Goal: Transaction & Acquisition: Purchase product/service

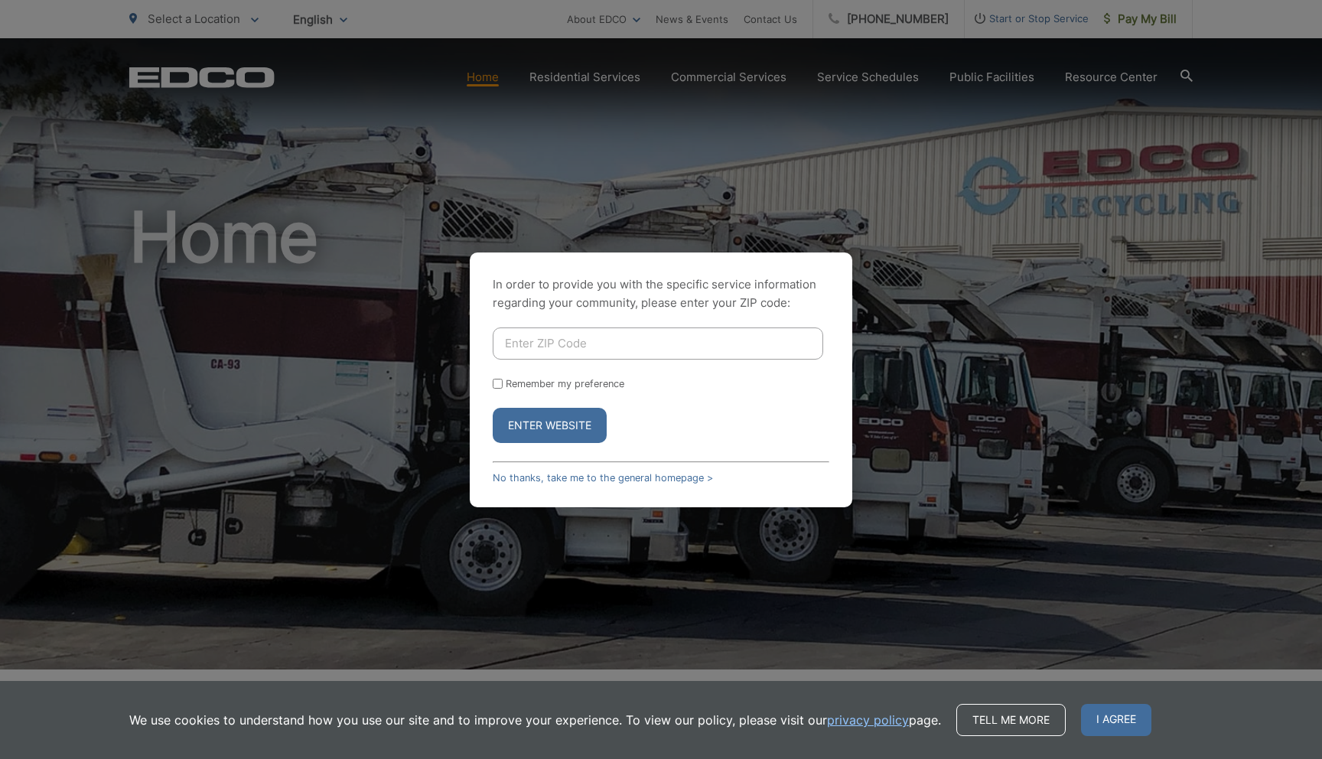
click at [582, 341] on input "Enter ZIP Code" at bounding box center [658, 343] width 331 height 32
type input "92078"
click at [535, 428] on button "Enter Website" at bounding box center [550, 425] width 114 height 35
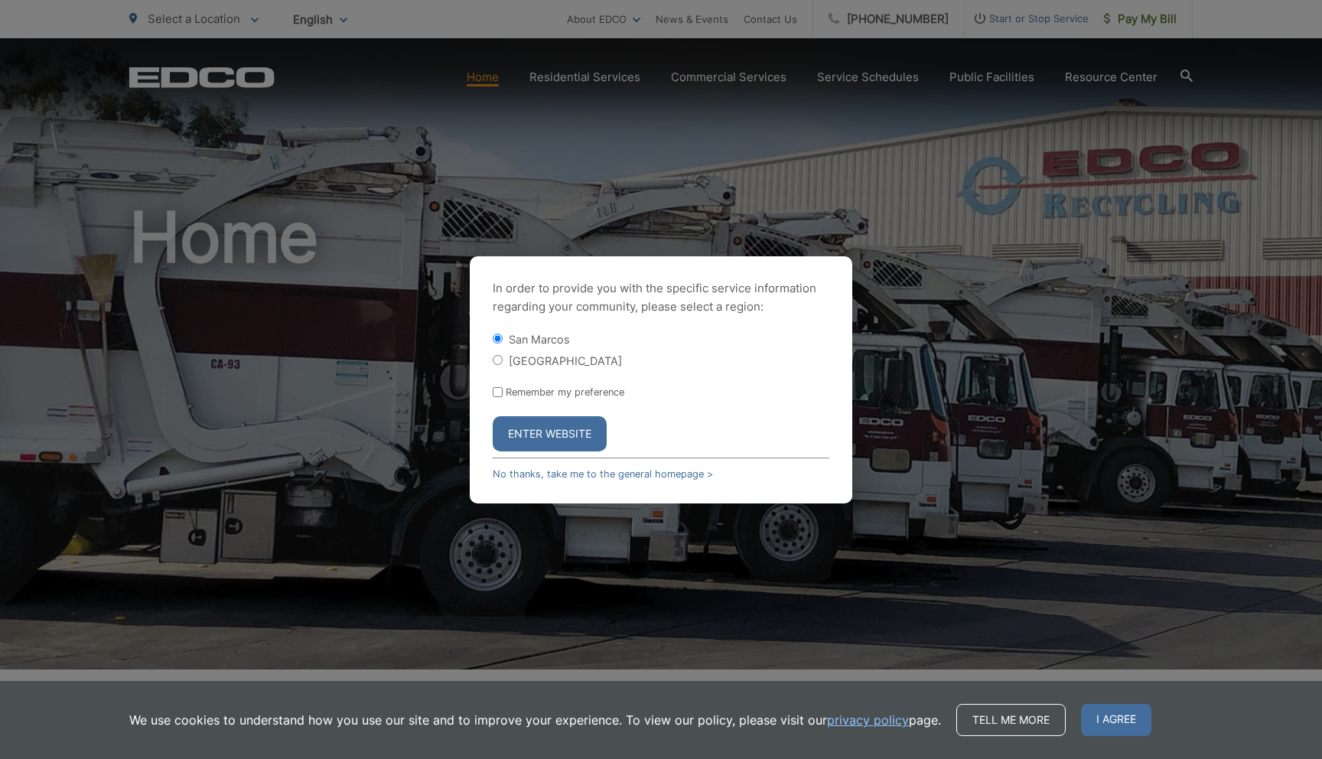
click at [568, 428] on button "Enter Website" at bounding box center [550, 433] width 114 height 35
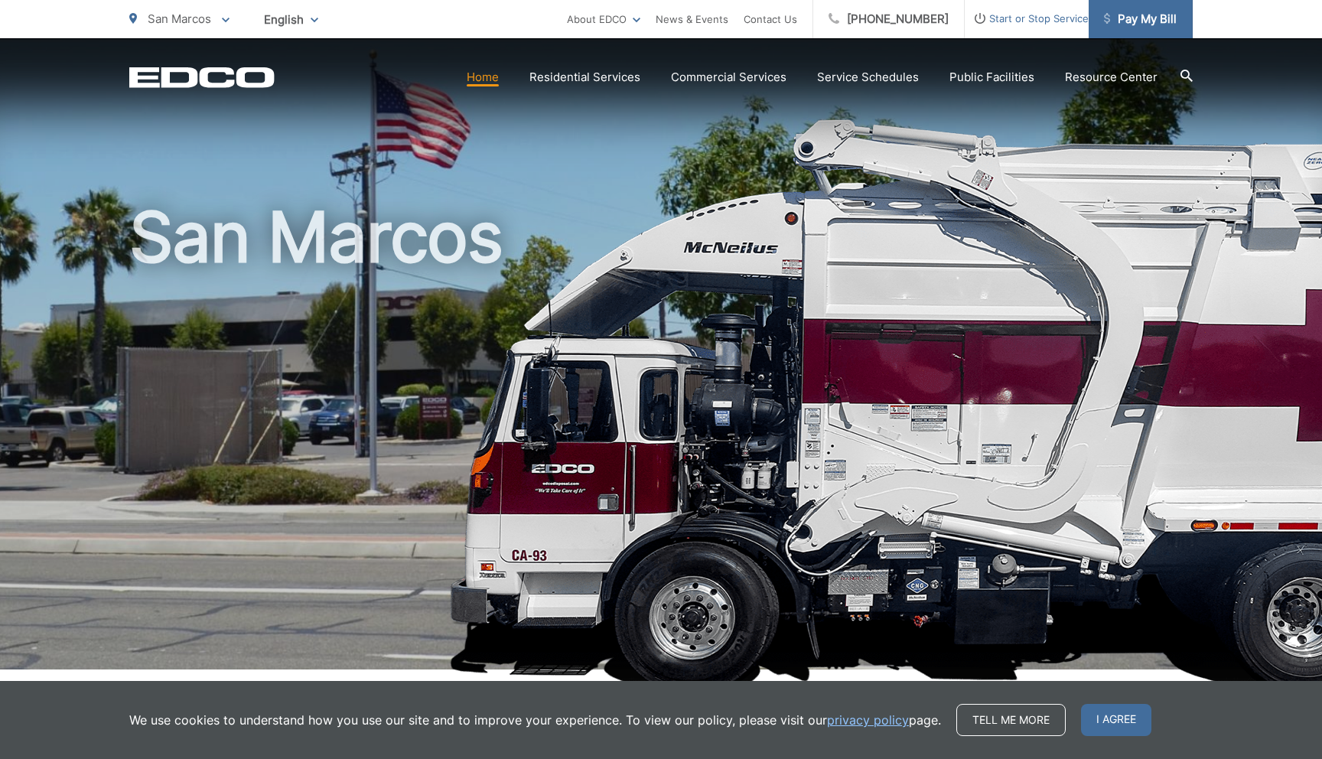
click at [1120, 11] on span "Pay My Bill" at bounding box center [1140, 19] width 73 height 18
click at [1127, 17] on span "Pay My Bill" at bounding box center [1140, 19] width 73 height 18
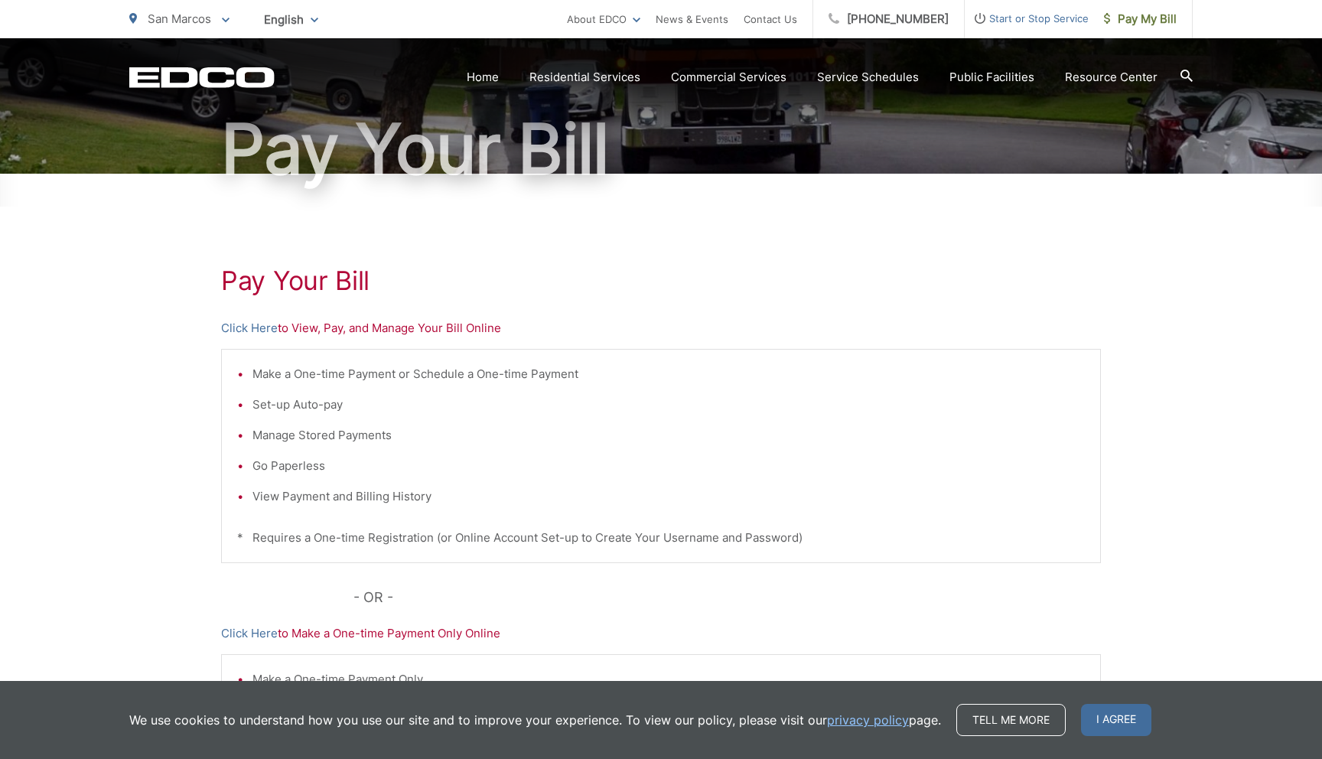
scroll to position [151, 0]
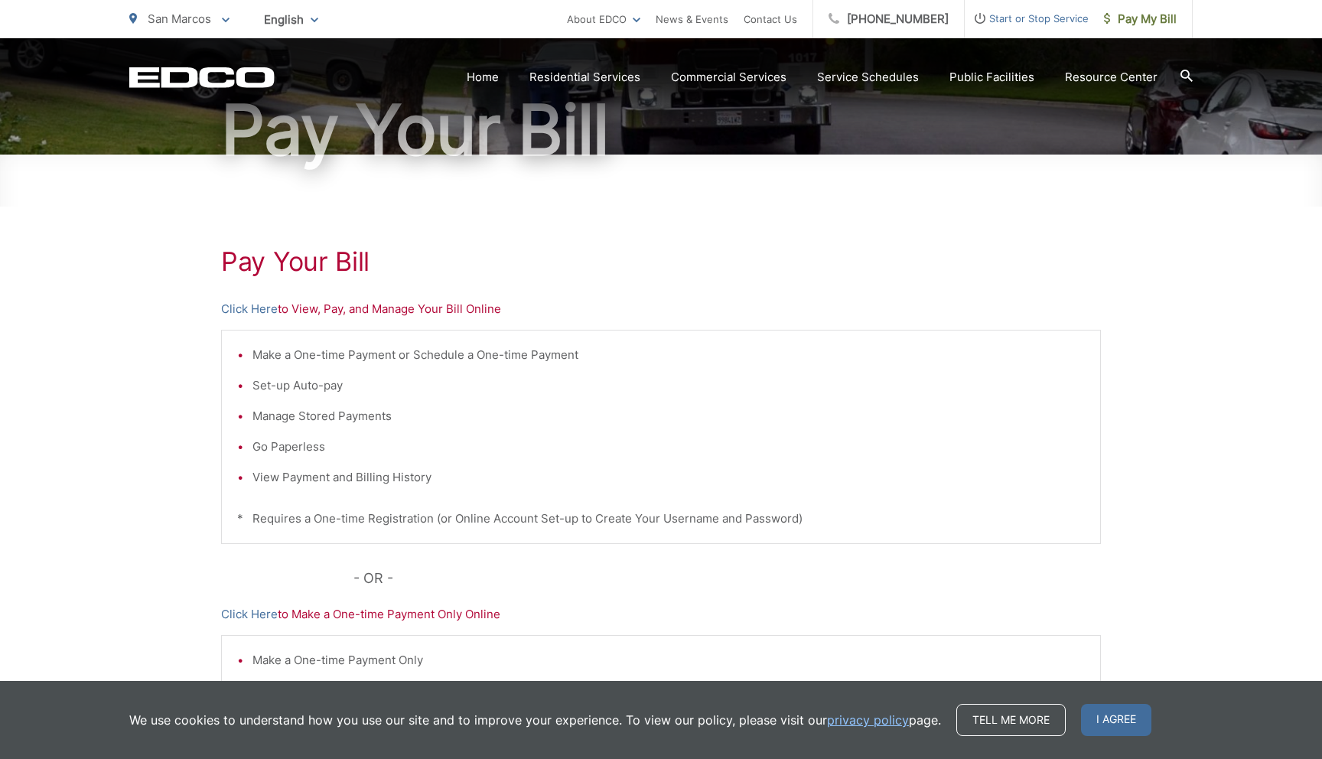
click at [327, 309] on p "Click Here to View, Pay, and Manage Your Bill Online" at bounding box center [661, 309] width 880 height 18
click at [430, 306] on p "Click Here to View, Pay, and Manage Your Bill Online" at bounding box center [661, 309] width 880 height 18
click at [254, 304] on link "Click Here" at bounding box center [249, 309] width 57 height 18
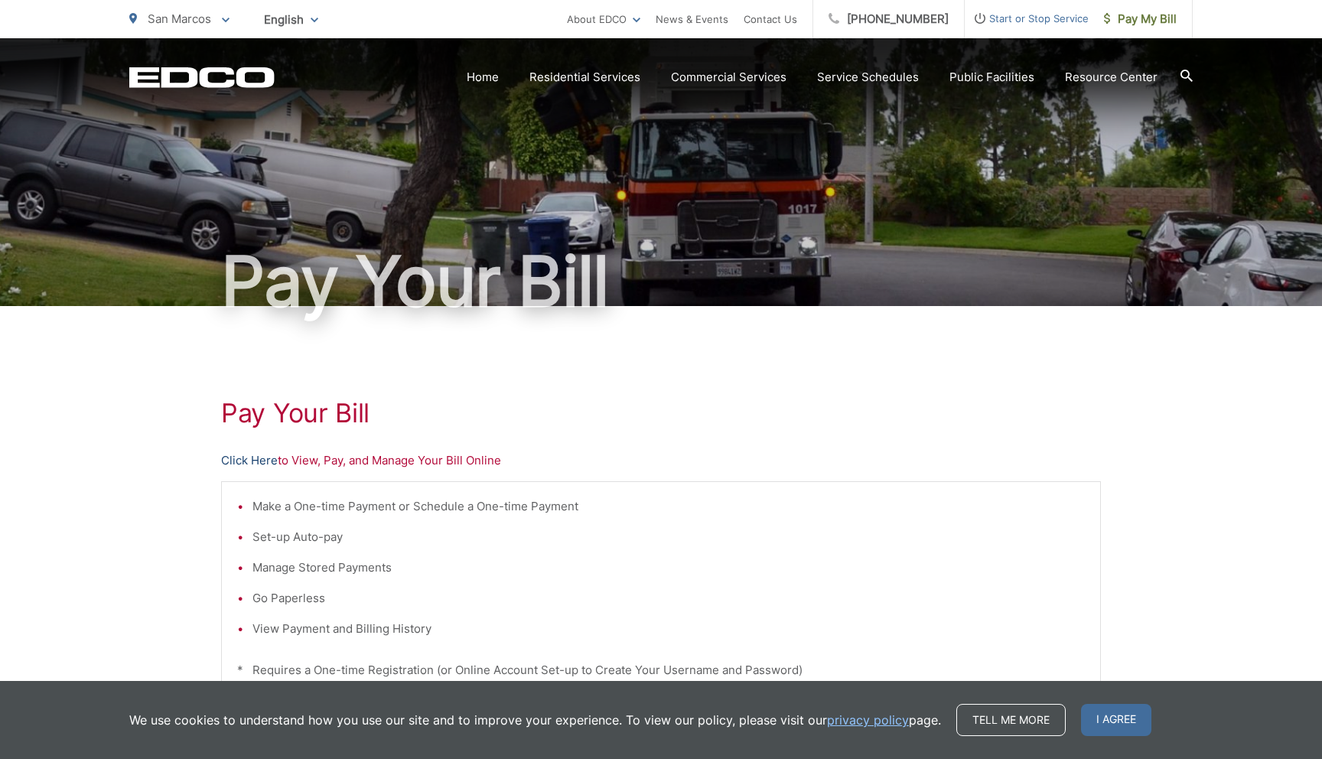
click at [256, 459] on link "Click Here" at bounding box center [249, 460] width 57 height 18
click at [1116, 21] on span "Pay My Bill" at bounding box center [1140, 19] width 73 height 18
click at [264, 459] on link "Click Here" at bounding box center [249, 460] width 57 height 18
